Goal: Task Accomplishment & Management: Use online tool/utility

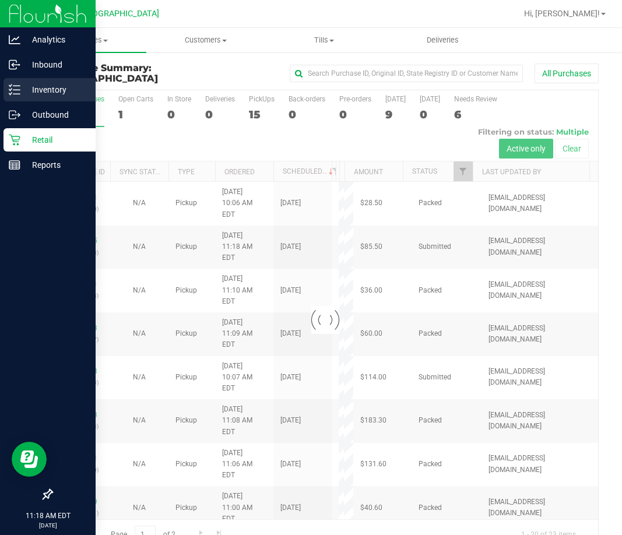
click at [33, 84] on p "Inventory" at bounding box center [55, 90] width 70 height 14
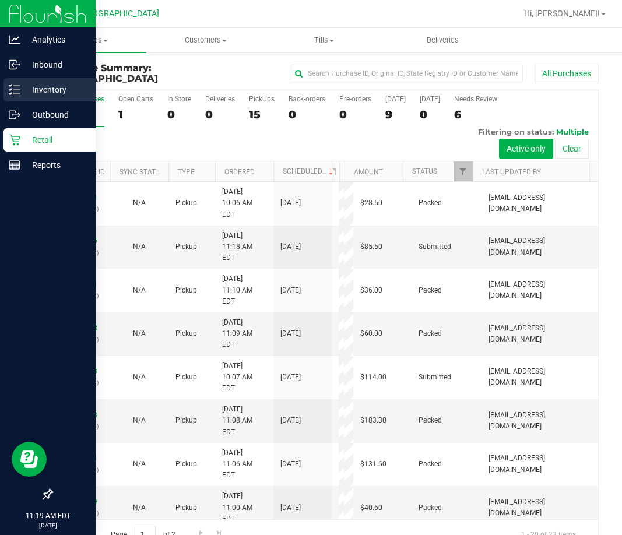
click at [46, 91] on p "Inventory" at bounding box center [55, 90] width 70 height 14
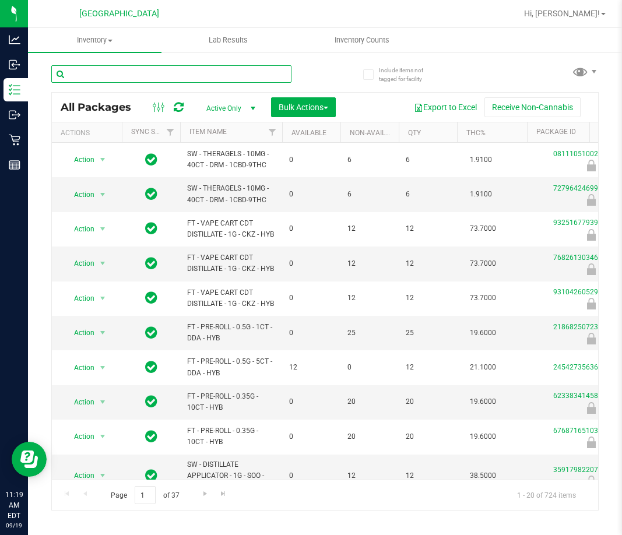
drag, startPoint x: 230, startPoint y: 82, endPoint x: 223, endPoint y: 92, distance: 11.8
click at [223, 92] on div "All Packages Active Only Active Only Lab Samples Locked All External Internal B…" at bounding box center [324, 282] width 547 height 456
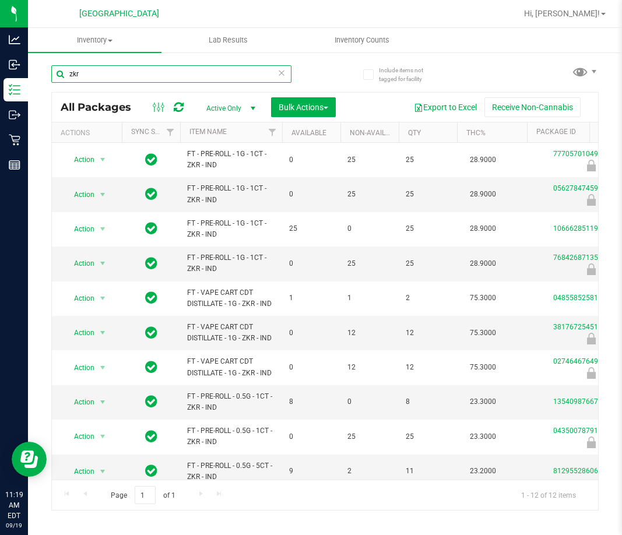
scroll to position [87, 0]
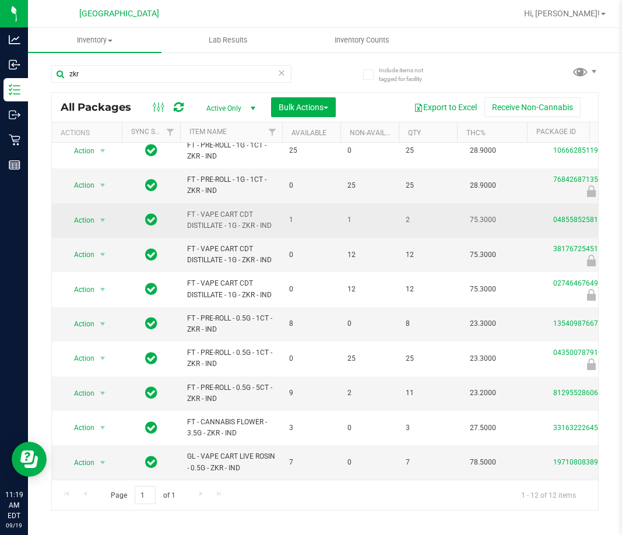
click at [115, 212] on td "Action Action Adjust qty Create package Edit attributes Global inventory Locate…" at bounding box center [87, 220] width 70 height 34
click at [99, 216] on span "select" at bounding box center [102, 220] width 9 height 9
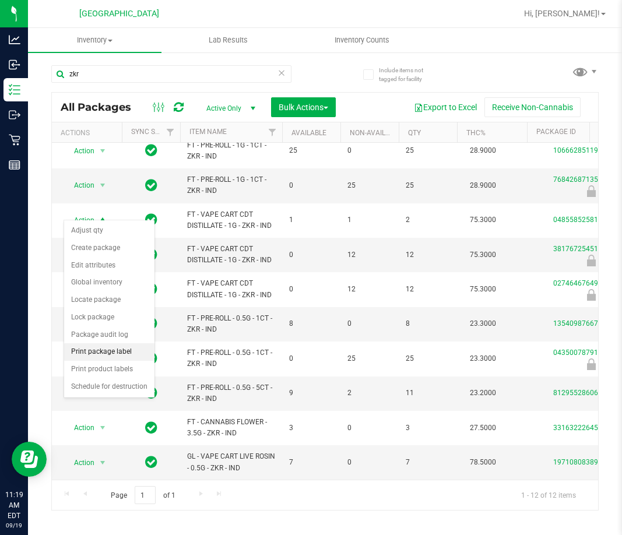
click at [124, 354] on li "Print package label" at bounding box center [109, 351] width 90 height 17
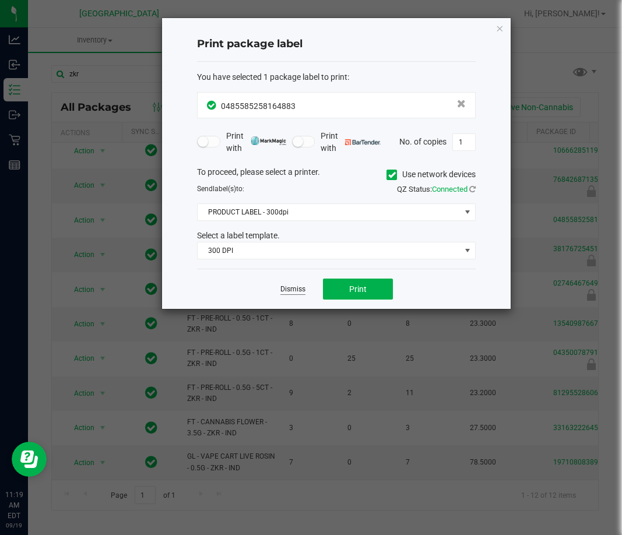
click at [297, 294] on link "Dismiss" at bounding box center [292, 289] width 25 height 10
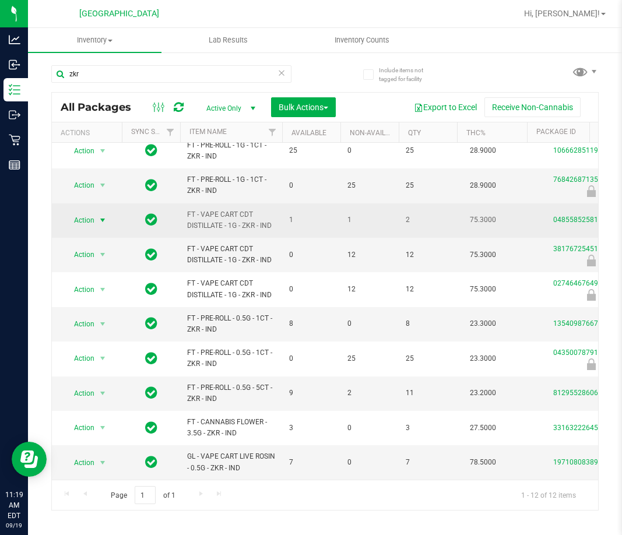
click at [80, 212] on span "Action" at bounding box center [79, 220] width 31 height 16
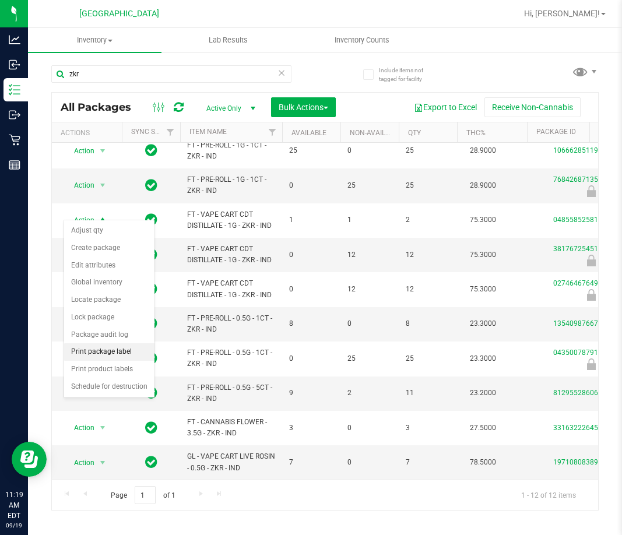
click at [104, 356] on li "Print package label" at bounding box center [109, 351] width 90 height 17
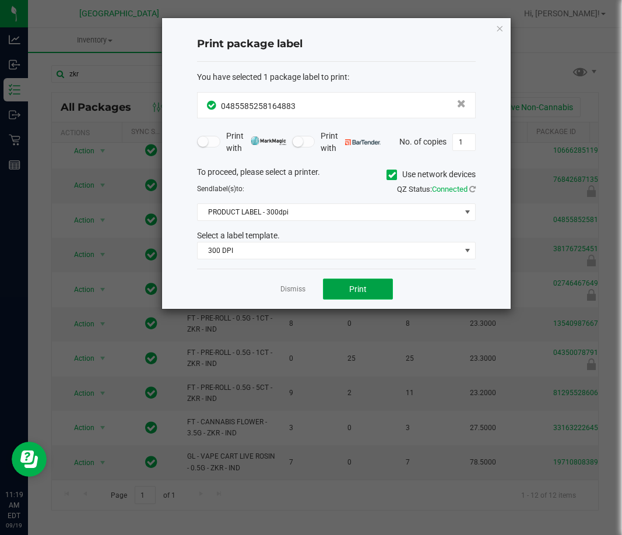
click at [354, 290] on span "Print" at bounding box center [357, 288] width 17 height 9
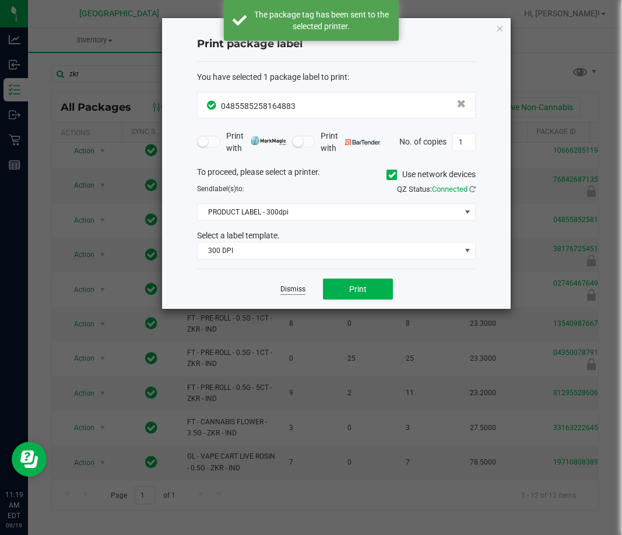
click at [284, 288] on link "Dismiss" at bounding box center [292, 289] width 25 height 10
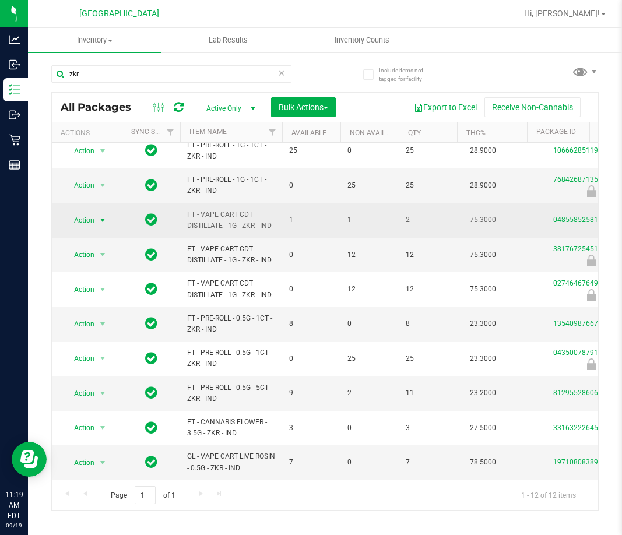
click at [87, 216] on span "Action" at bounding box center [79, 220] width 31 height 16
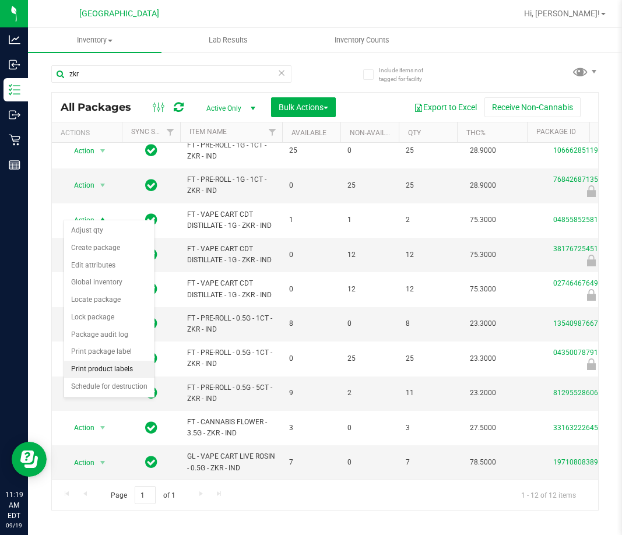
click at [98, 364] on li "Print product labels" at bounding box center [109, 369] width 90 height 17
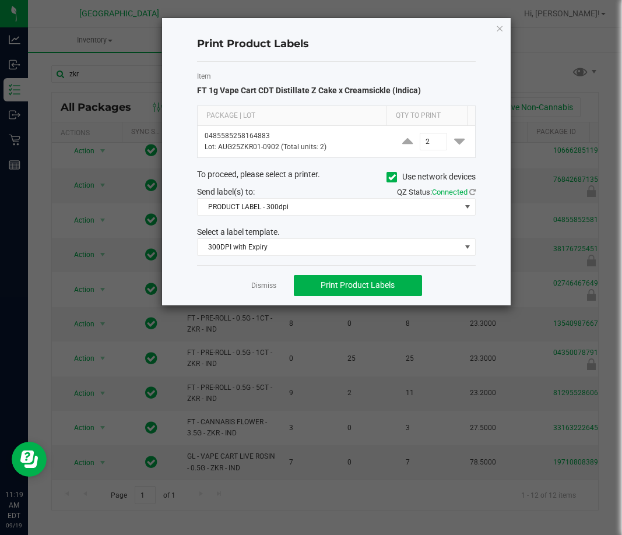
click at [347, 296] on div "Dismiss Print Product Labels" at bounding box center [336, 285] width 279 height 40
click at [347, 291] on button "Print Product Labels" at bounding box center [358, 285] width 128 height 21
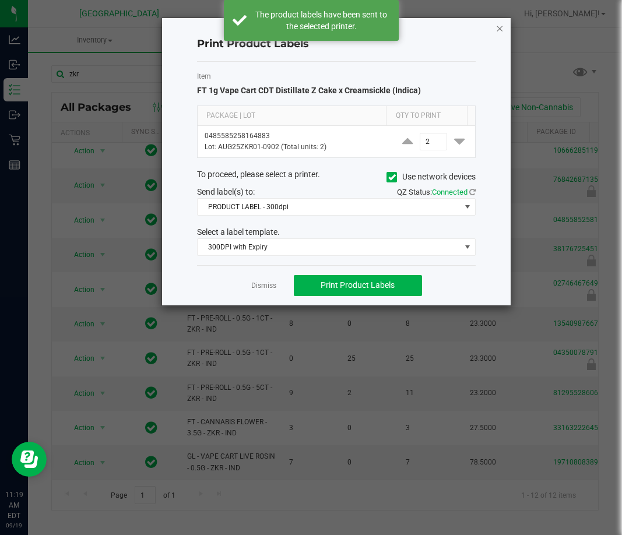
click at [497, 28] on icon "button" at bounding box center [499, 28] width 8 height 14
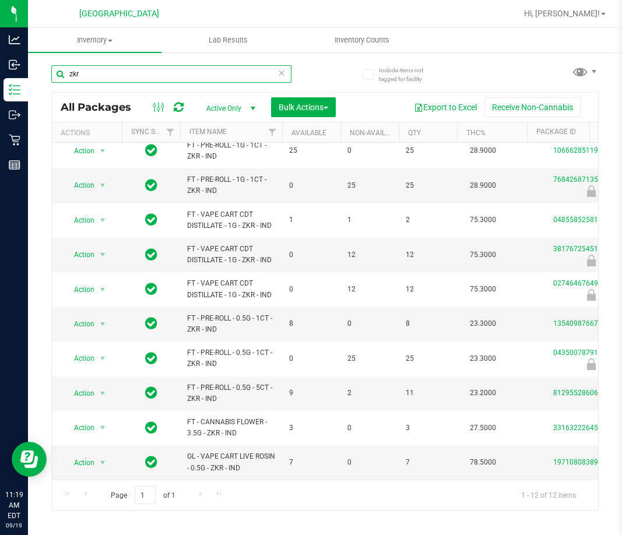
click at [150, 77] on input "zkr" at bounding box center [171, 73] width 240 height 17
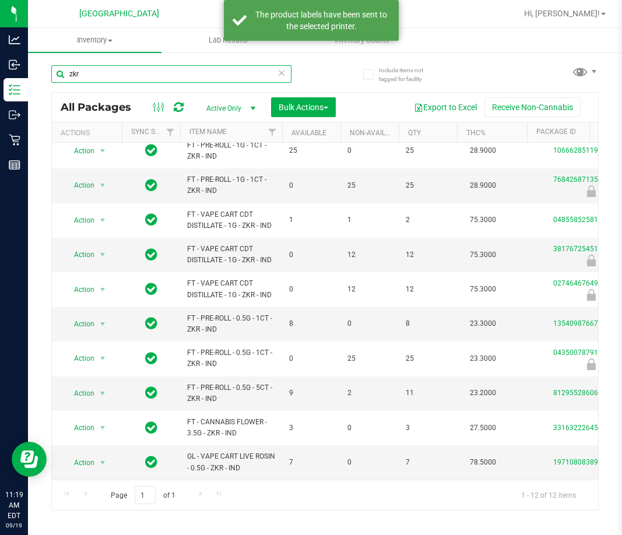
click at [150, 77] on input "zkr" at bounding box center [171, 73] width 240 height 17
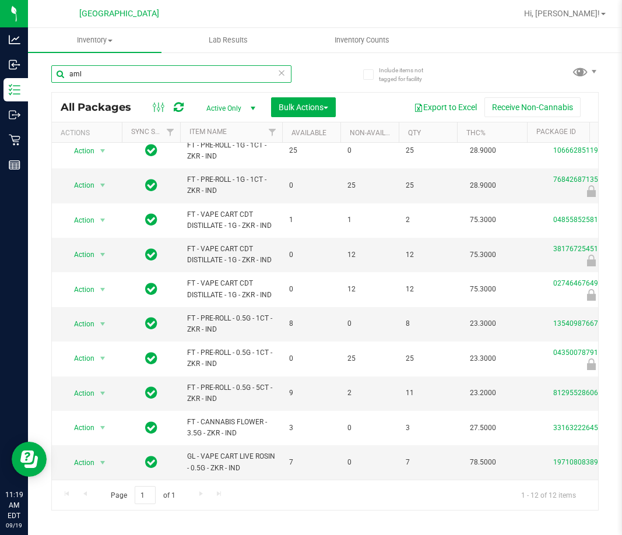
type input "aml"
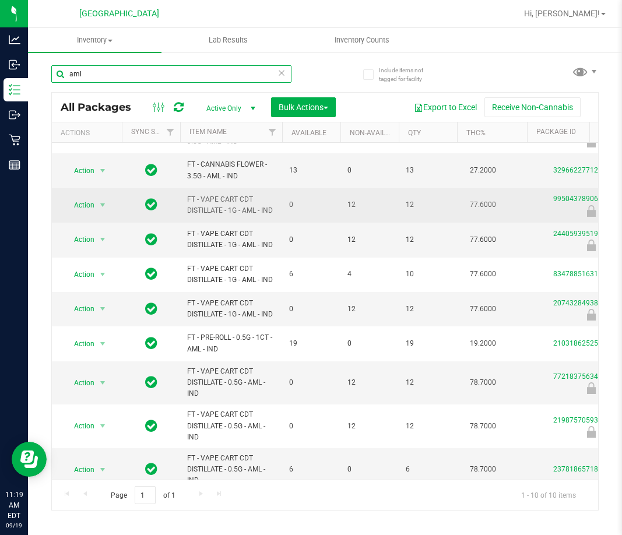
scroll to position [44, 0]
